Goal: Task Accomplishment & Management: Use online tool/utility

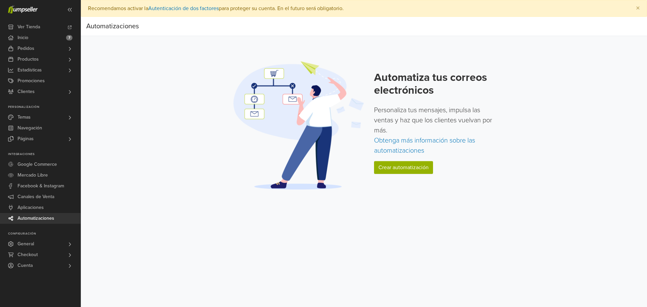
click at [411, 175] on div "Automatiza tus correos electrónicos Personaliza tus mensajes, impulsa las venta…" at bounding box center [435, 125] width 123 height 108
click at [410, 171] on link "Crear automatización" at bounding box center [403, 167] width 59 height 13
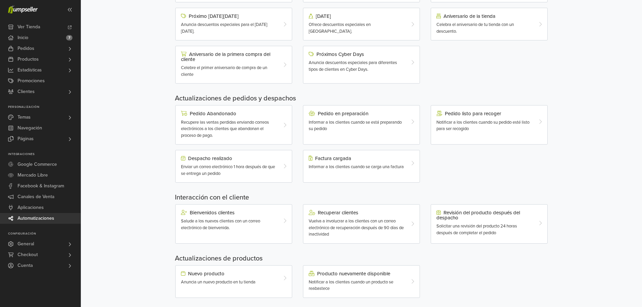
scroll to position [134, 0]
click at [232, 212] on div "Bienvenidos clientes" at bounding box center [229, 212] width 96 height 5
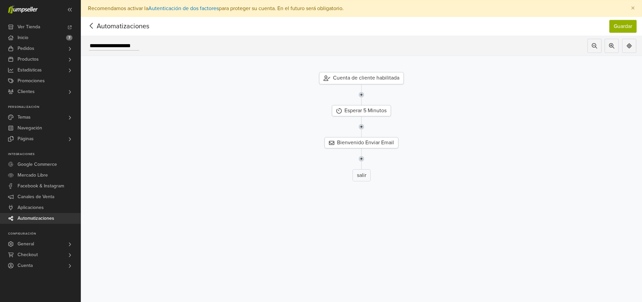
click at [381, 78] on div "Cuenta de cliente habilitada" at bounding box center [361, 78] width 85 height 12
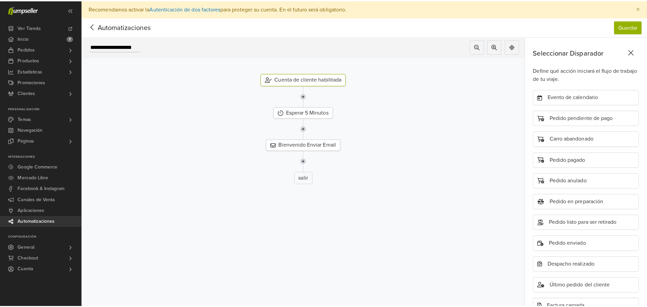
scroll to position [158, 0]
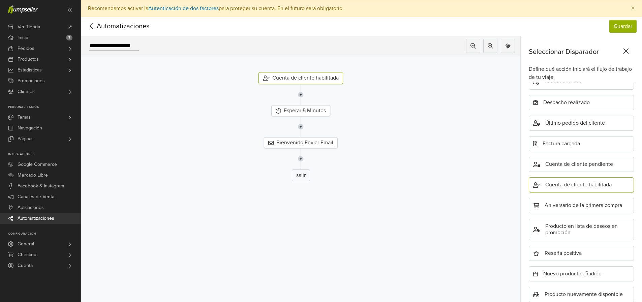
click at [112, 27] on span "Automatizaciones" at bounding box center [112, 26] width 53 height 10
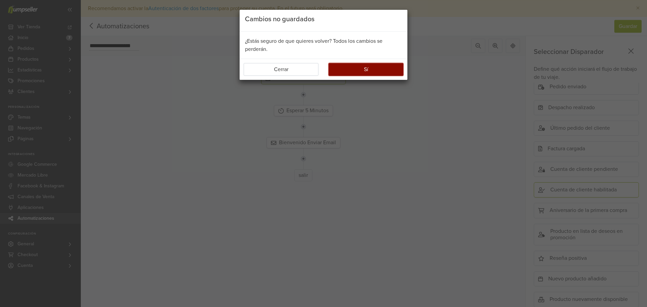
click at [377, 71] on button "Sí" at bounding box center [366, 69] width 75 height 13
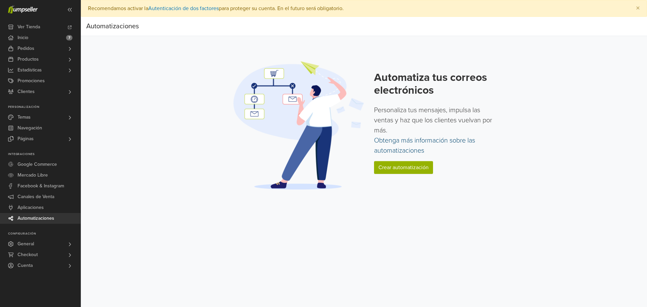
click at [389, 151] on link "Obtenga más información sobre las automatizaciones" at bounding box center [424, 146] width 101 height 18
click at [22, 38] on span "Inicio" at bounding box center [23, 37] width 11 height 11
